Goal: Task Accomplishment & Management: Use online tool/utility

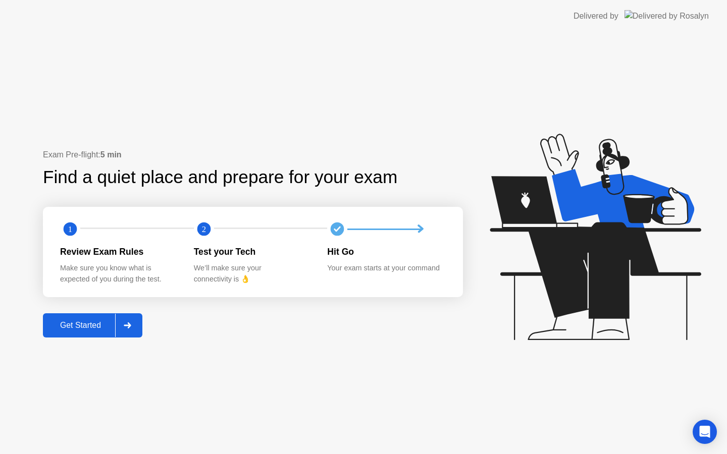
click at [125, 321] on div at bounding box center [127, 325] width 24 height 23
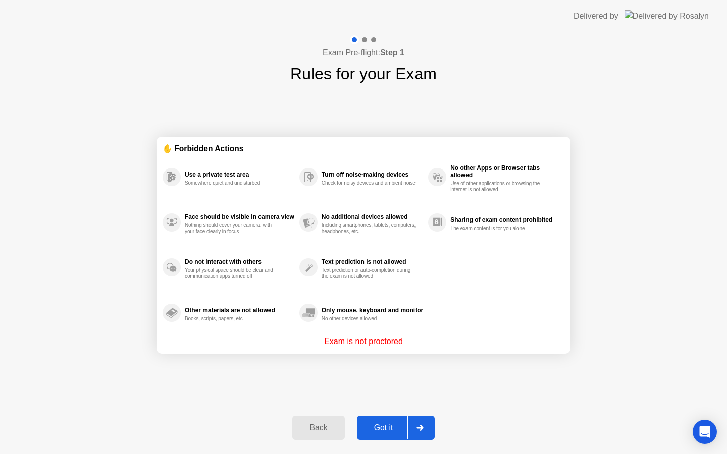
click at [420, 430] on icon at bounding box center [420, 428] width 8 height 6
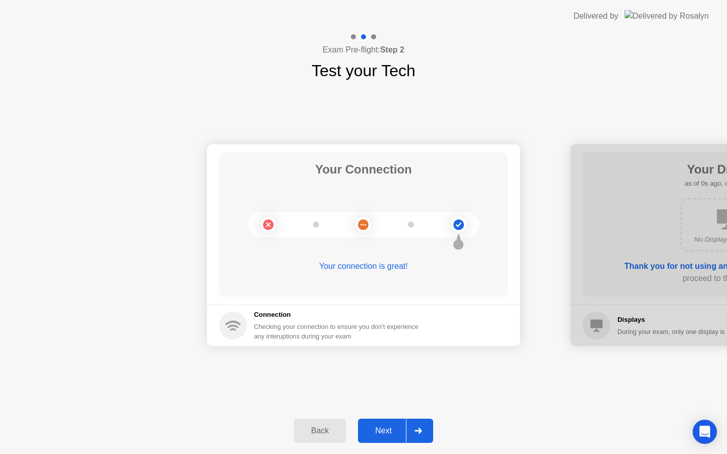
click at [420, 430] on icon at bounding box center [418, 431] width 7 height 6
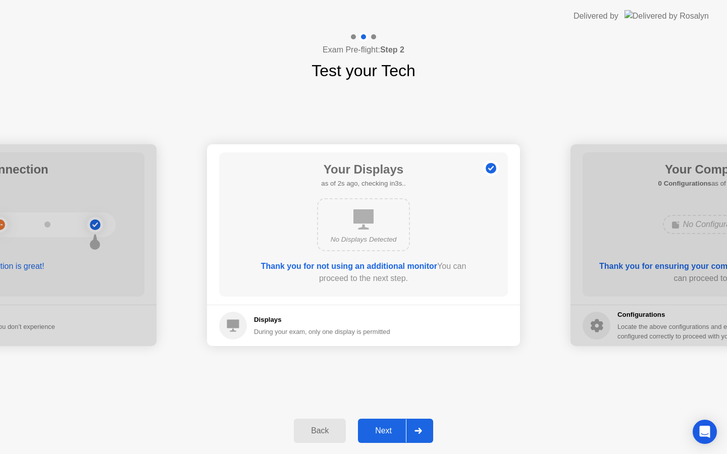
click at [420, 430] on icon at bounding box center [418, 431] width 7 height 6
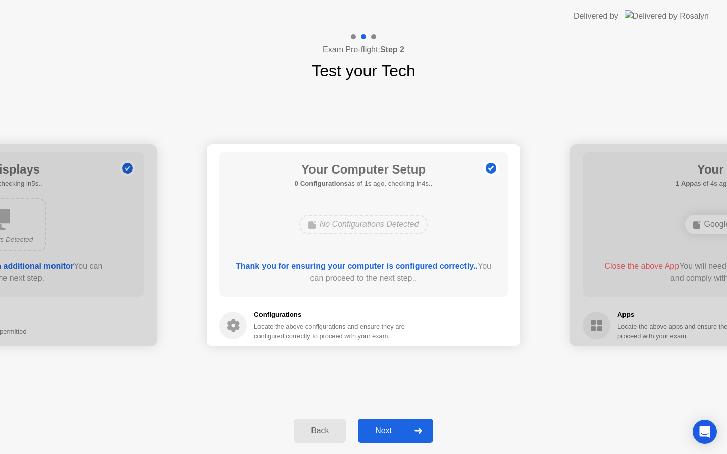
click at [420, 430] on icon at bounding box center [418, 431] width 7 height 6
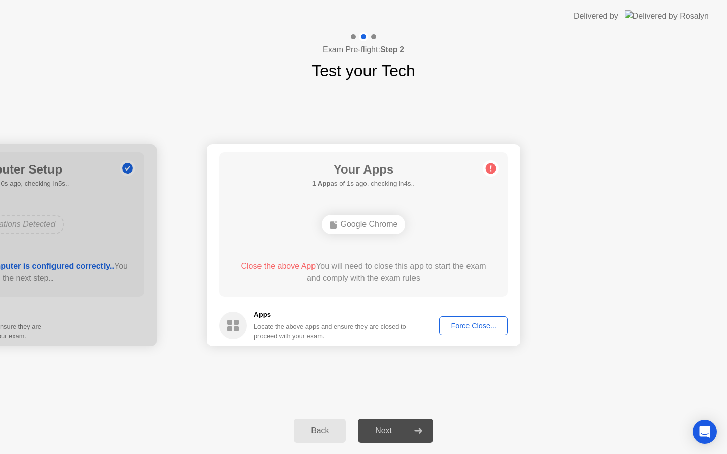
click at [469, 322] on div "Force Close..." at bounding box center [474, 326] width 62 height 8
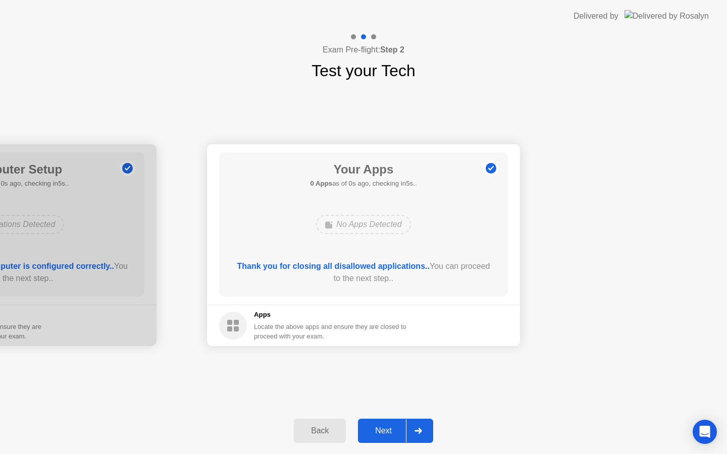
click at [417, 434] on div at bounding box center [418, 431] width 24 height 23
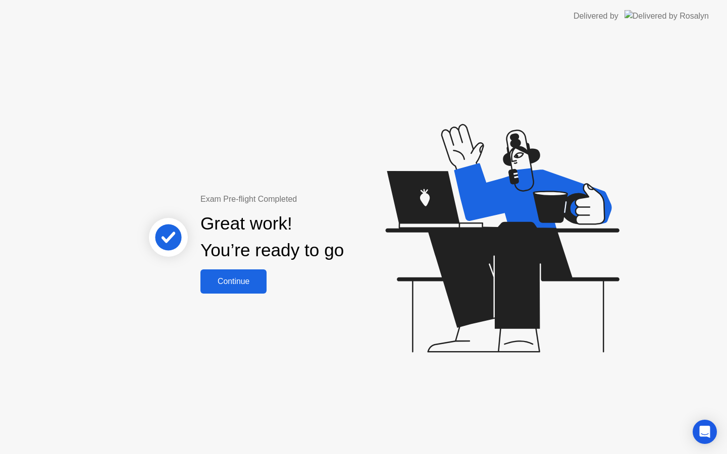
click at [222, 272] on button "Continue" at bounding box center [233, 282] width 66 height 24
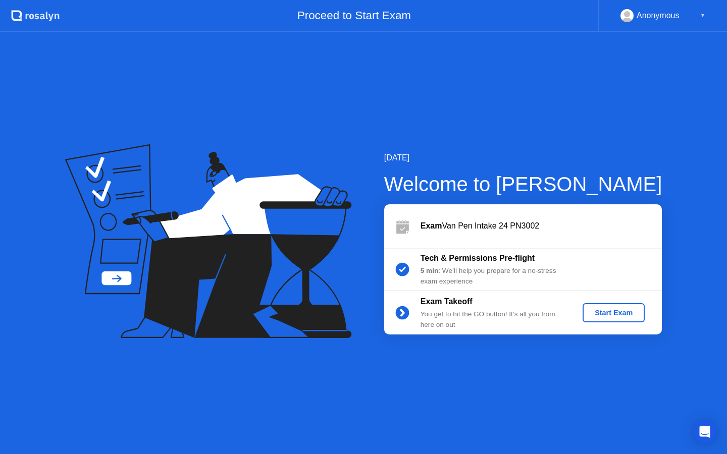
click at [617, 316] on div "Start Exam" at bounding box center [614, 313] width 54 height 8
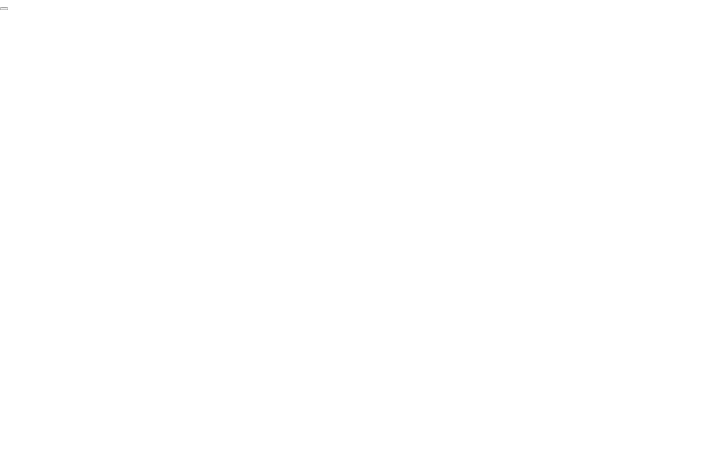
click div "End Proctoring Session"
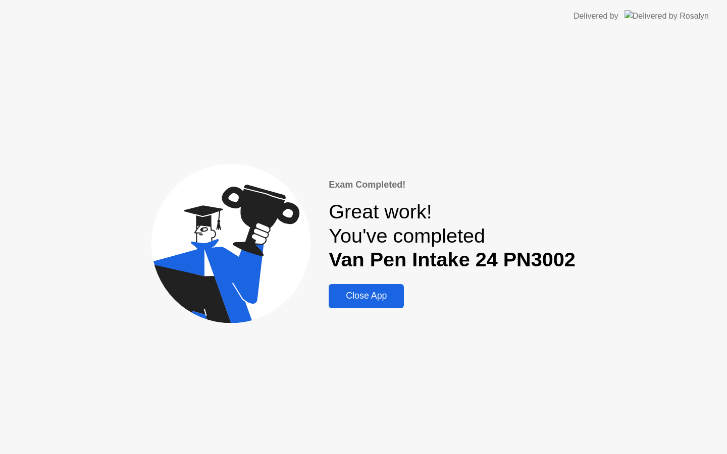
click at [370, 291] on div "Close App" at bounding box center [366, 296] width 69 height 11
